Goal: Check status: Check status

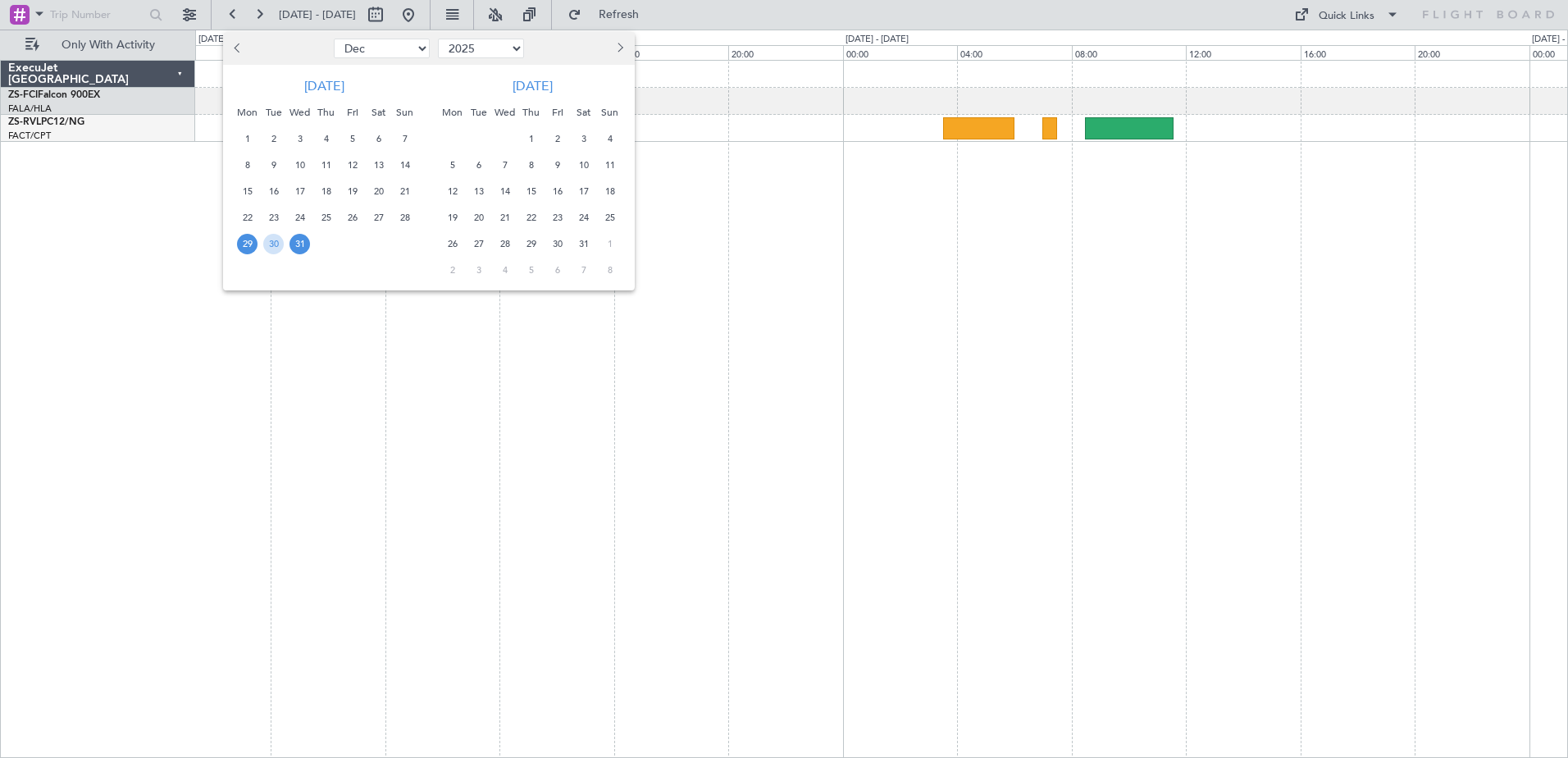
select select "12"
select select "2025"
click at [776, 17] on div at bounding box center [784, 379] width 1568 height 758
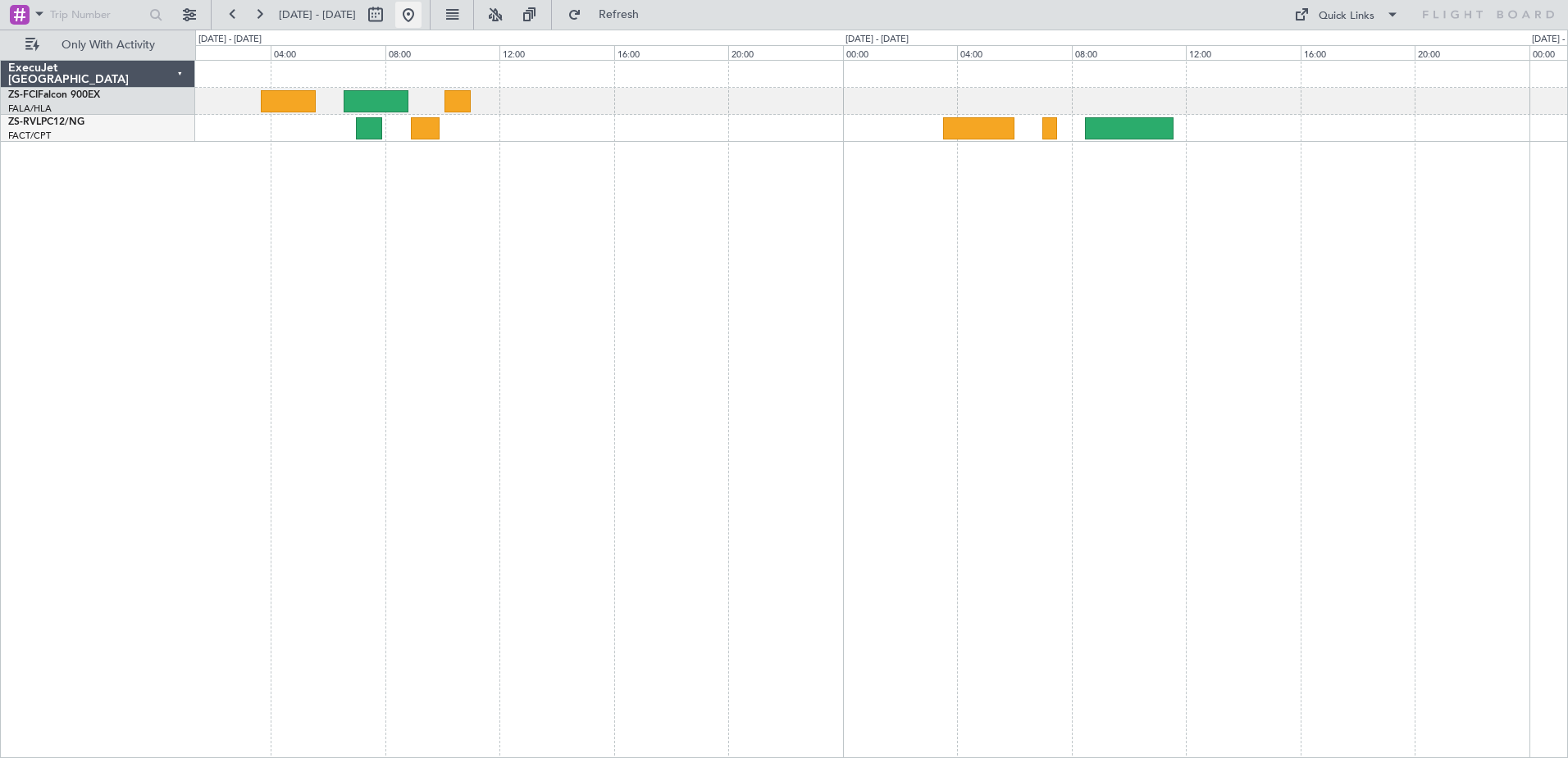
click at [421, 18] on button at bounding box center [408, 15] width 27 height 27
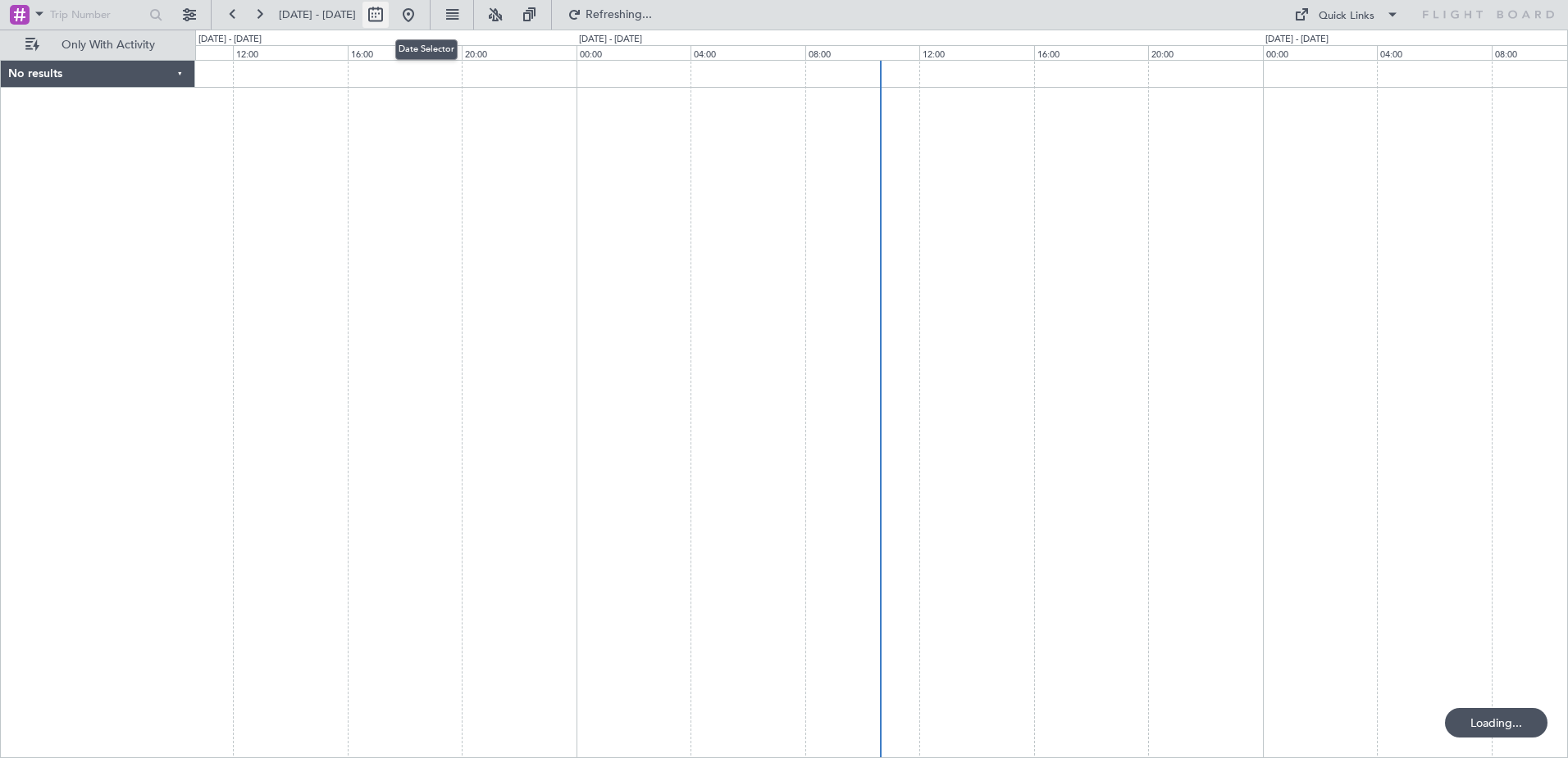
click at [389, 13] on button at bounding box center [375, 15] width 27 height 27
select select "10"
select select "2025"
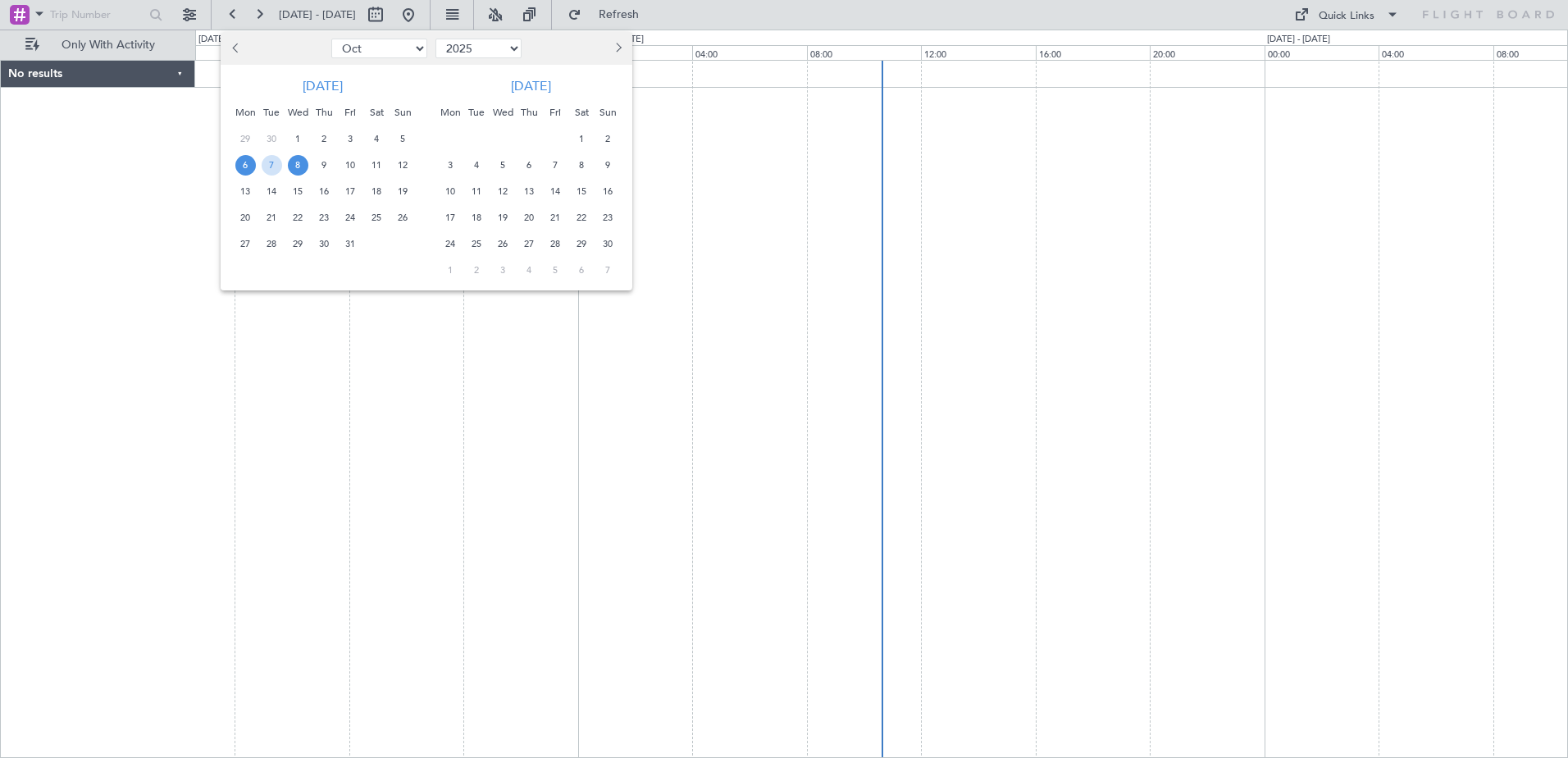
click at [326, 217] on span "23" at bounding box center [324, 217] width 21 height 21
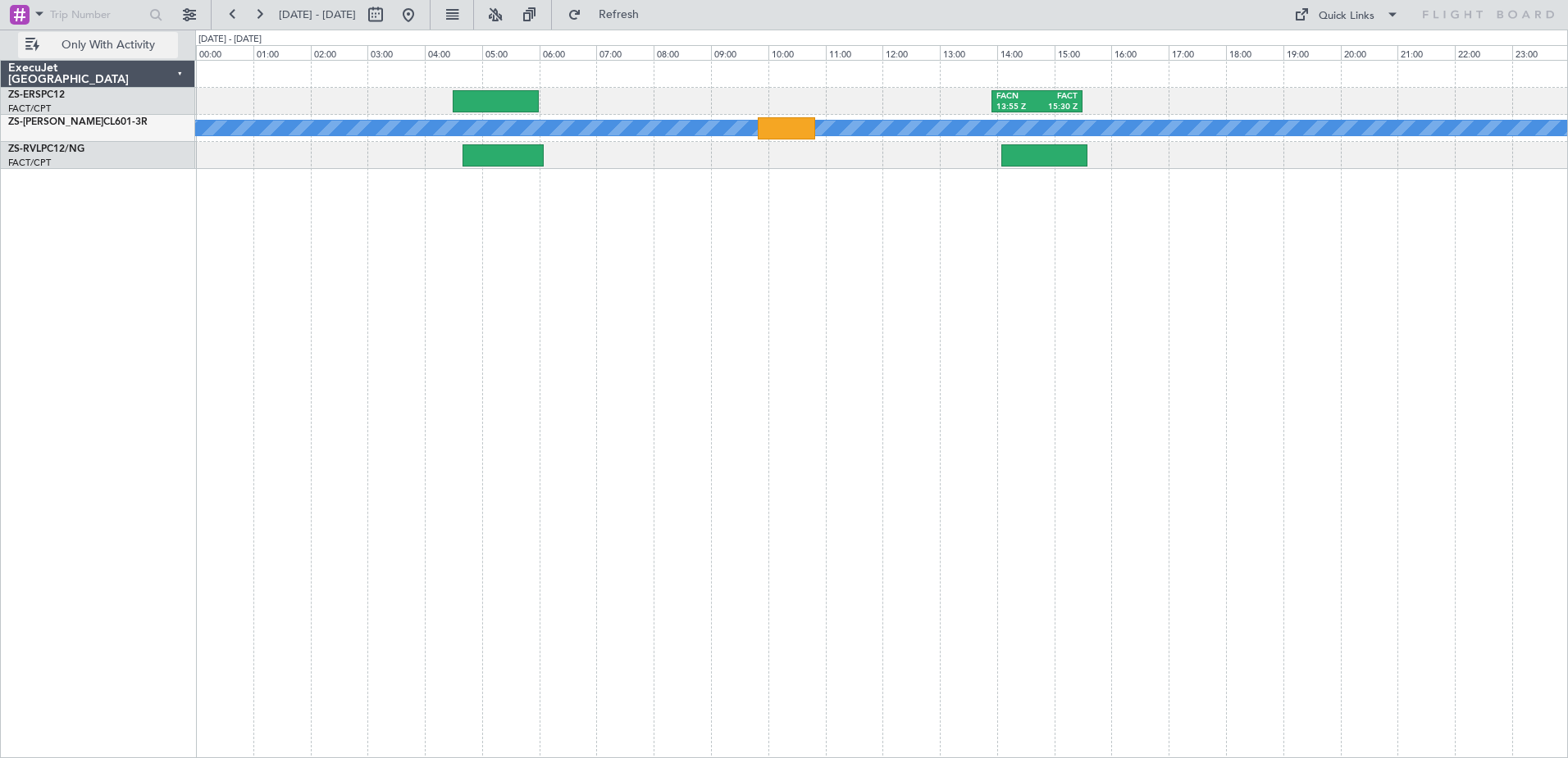
click at [92, 47] on span "Only With Activity" at bounding box center [107, 45] width 131 height 12
